Goal: Transaction & Acquisition: Purchase product/service

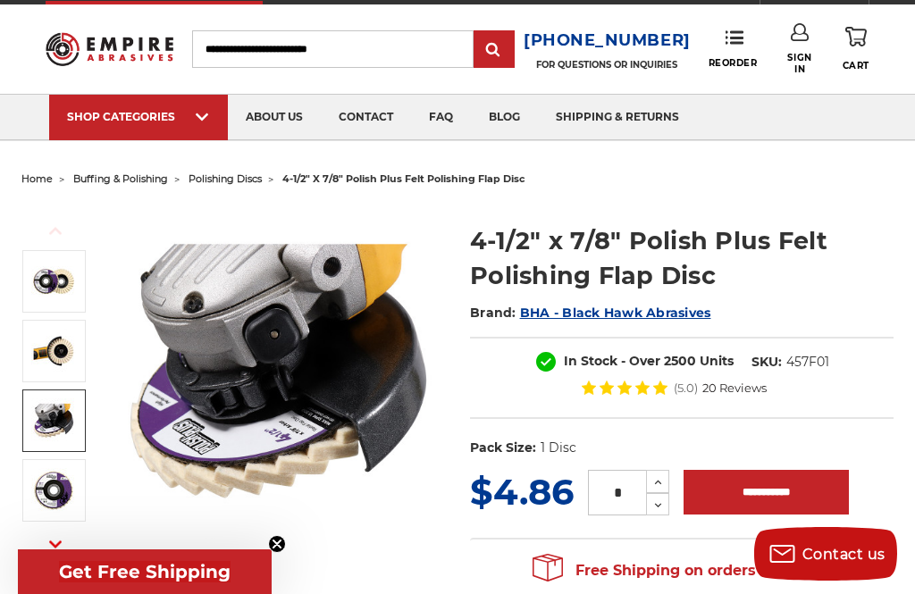
click at [42, 420] on img at bounding box center [53, 420] width 45 height 45
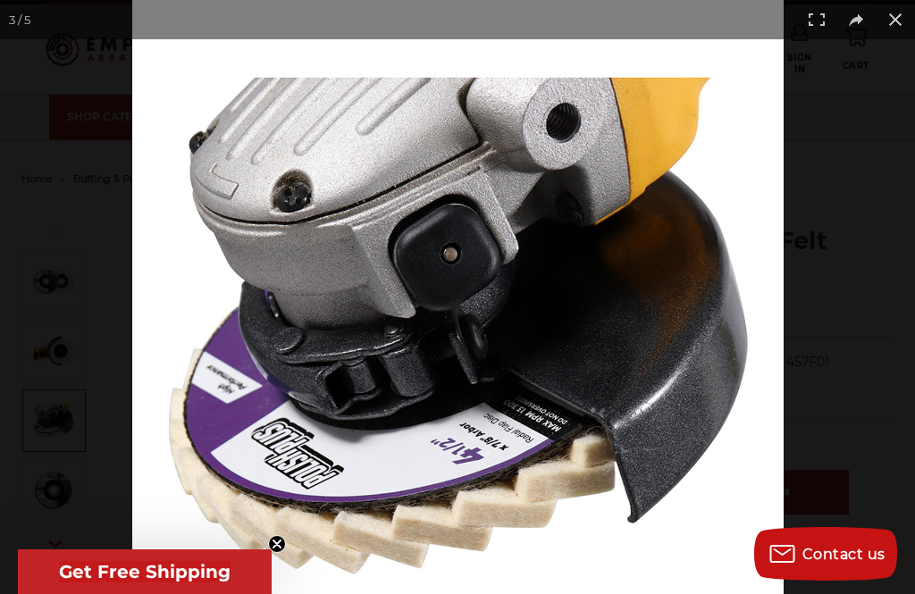
click at [861, 23] on div "Share on Facebook Tweet Pin it Download image" at bounding box center [457, 297] width 915 height 594
click at [860, 22] on div "Share on Facebook Tweet Pin it Download image" at bounding box center [457, 297] width 915 height 594
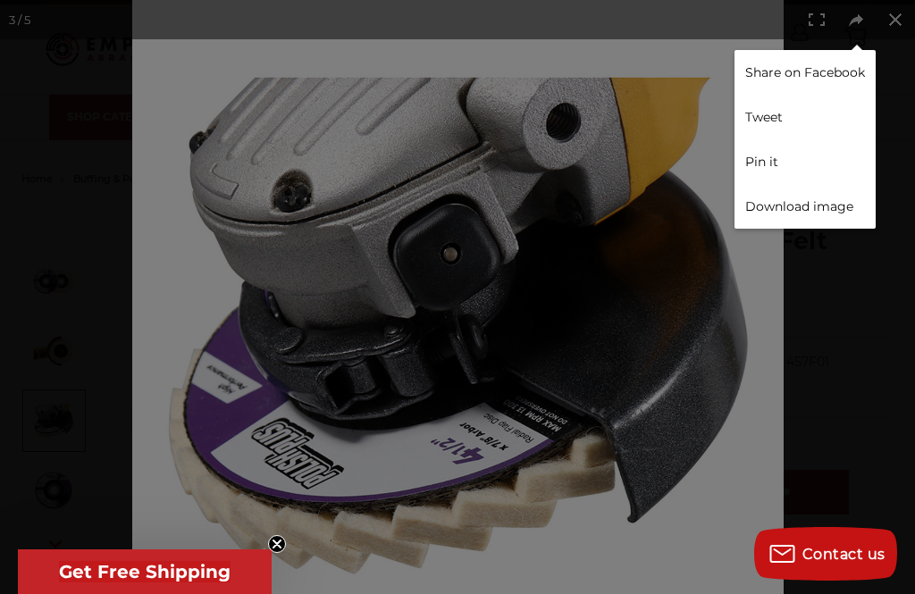
click at [903, 231] on div "Share on Facebook Tweet Pin it Download image" at bounding box center [457, 297] width 915 height 594
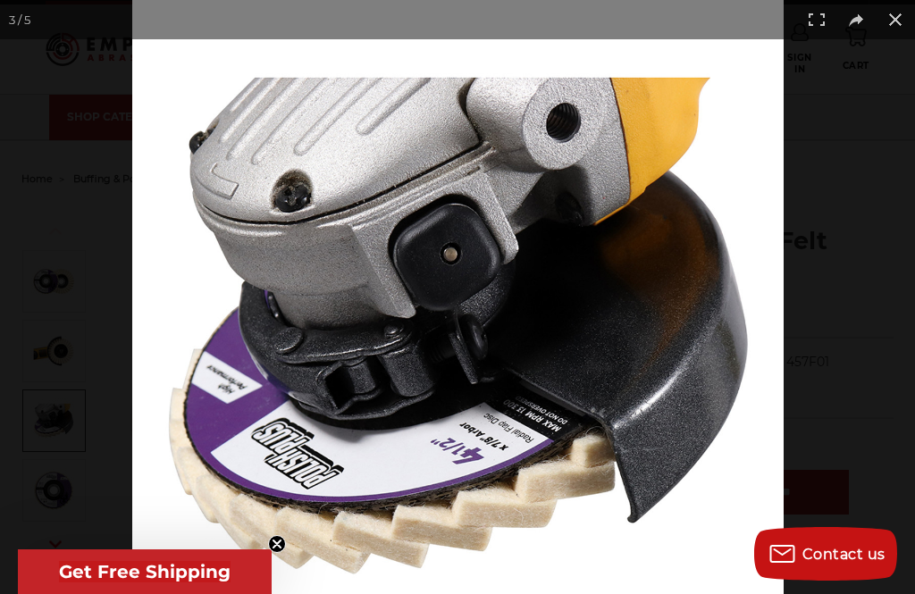
click at [883, 299] on div "Share on Facebook Tweet Pin it Download image" at bounding box center [457, 297] width 915 height 594
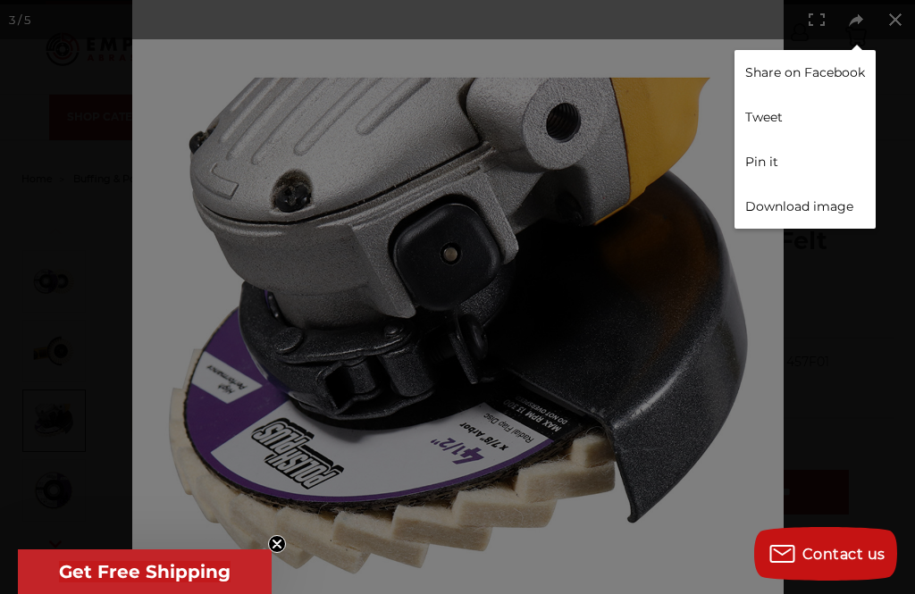
click at [903, 10] on div "Share on Facebook Tweet Pin it Download image" at bounding box center [457, 297] width 915 height 594
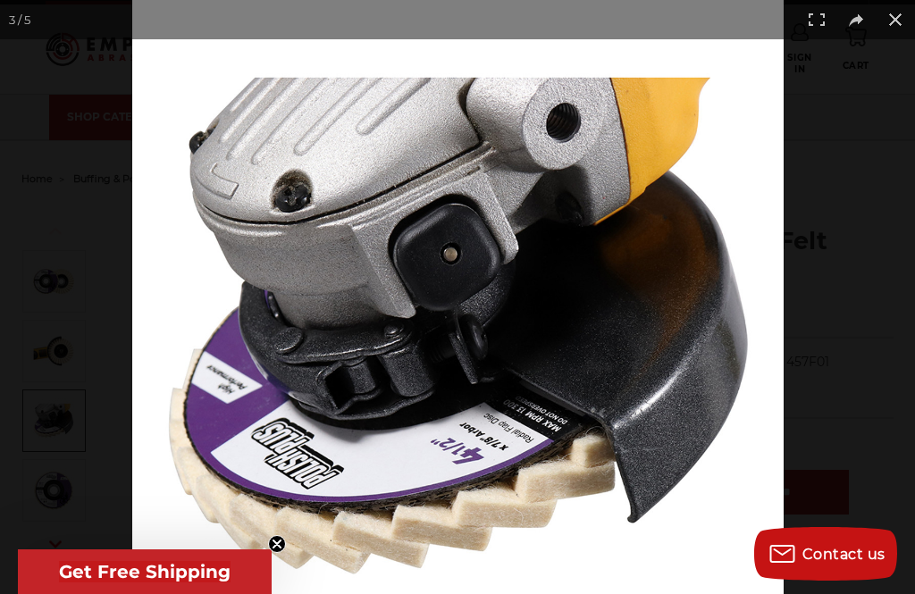
click at [854, 20] on div "Share on Facebook Tweet Pin it Download image" at bounding box center [457, 297] width 915 height 594
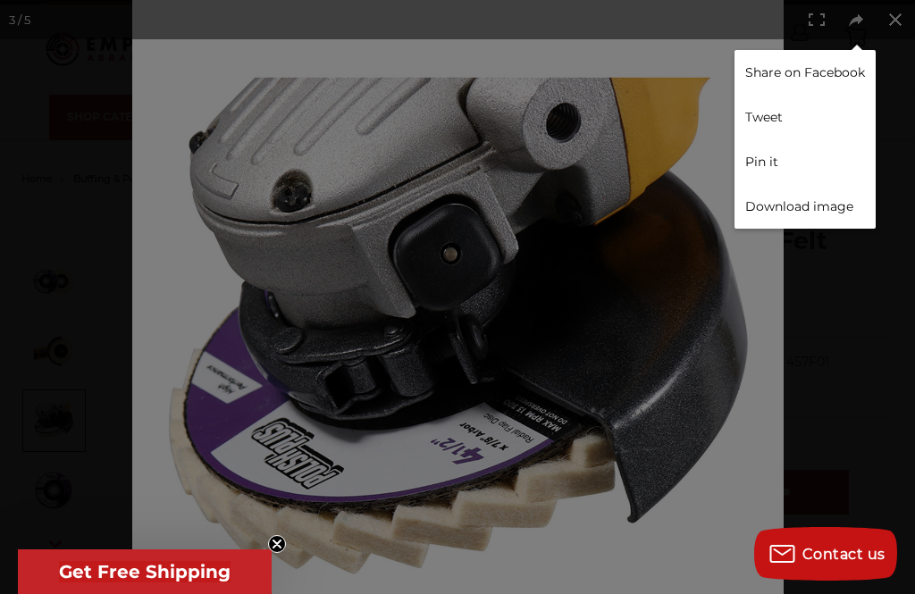
click at [281, 553] on circle "Close teaser" at bounding box center [277, 544] width 17 height 17
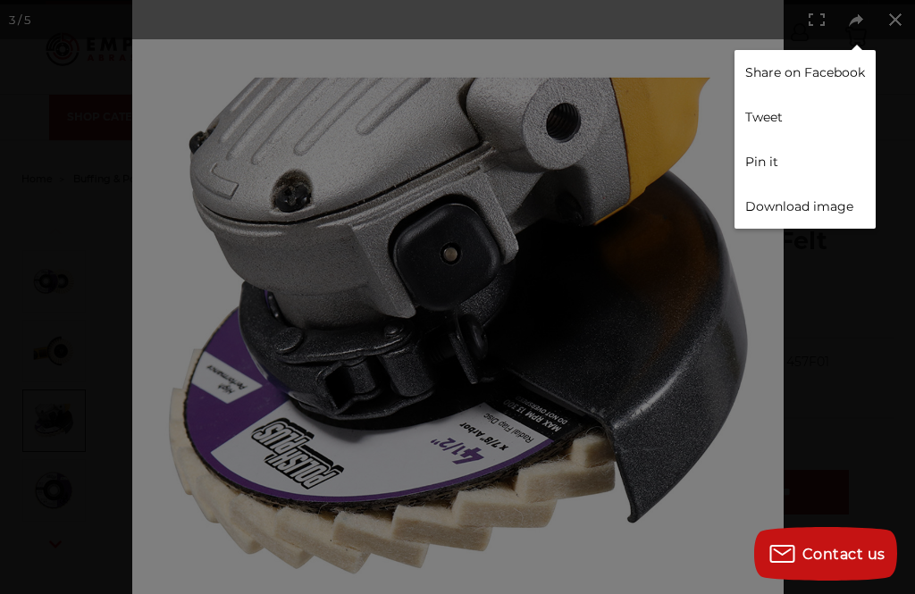
click at [847, 74] on link "Share on Facebook" at bounding box center [804, 72] width 141 height 45
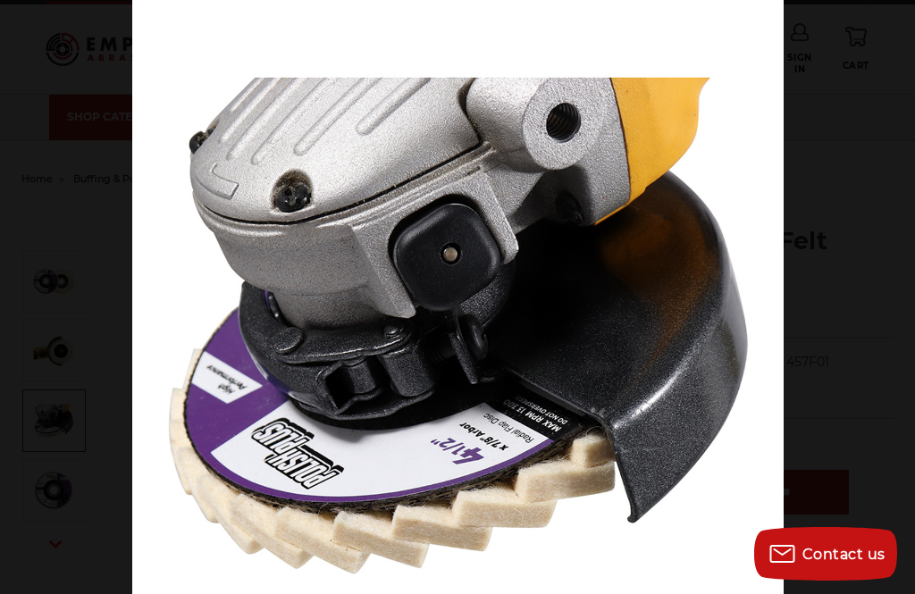
scroll to position [58, 0]
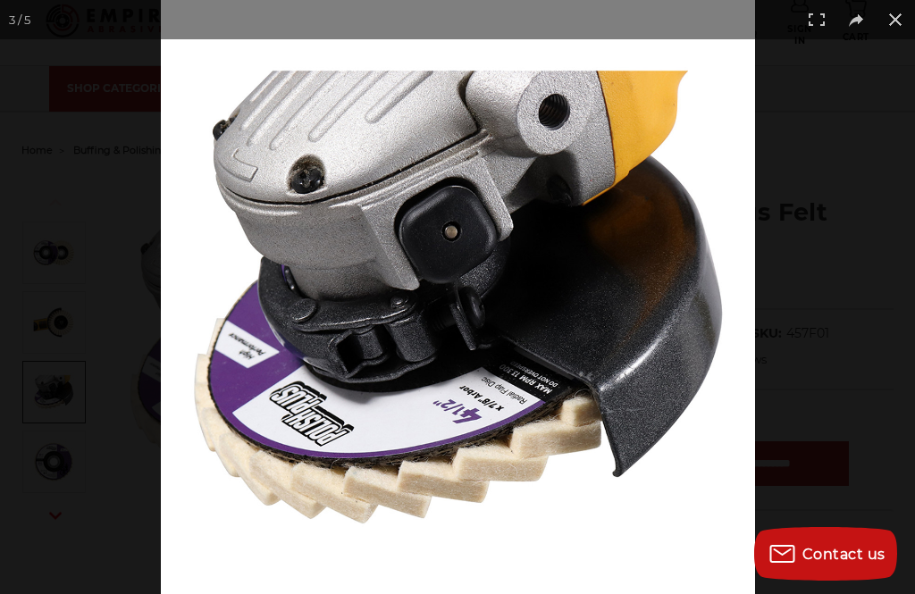
click at [905, 20] on button at bounding box center [895, 19] width 39 height 39
